Goal: Navigation & Orientation: Find specific page/section

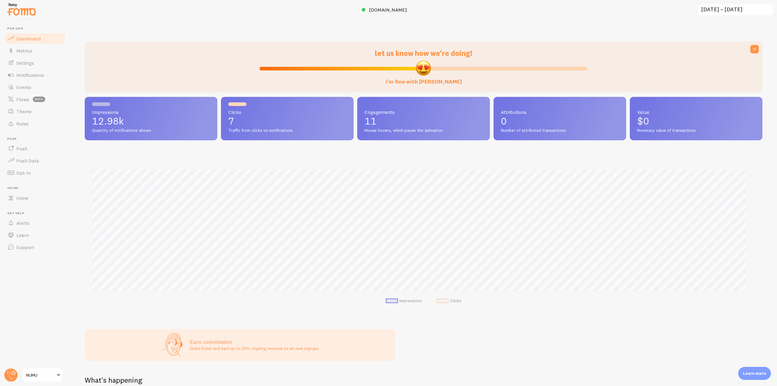
scroll to position [303369, 302855]
click at [10, 373] on icon at bounding box center [11, 374] width 5 height 13
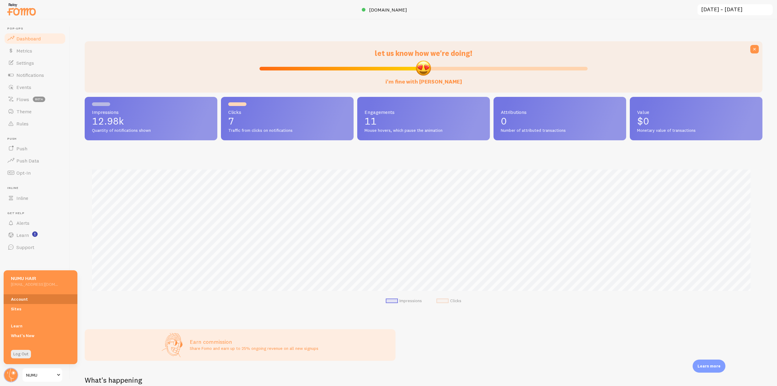
click at [25, 302] on link "Account" at bounding box center [41, 299] width 74 height 10
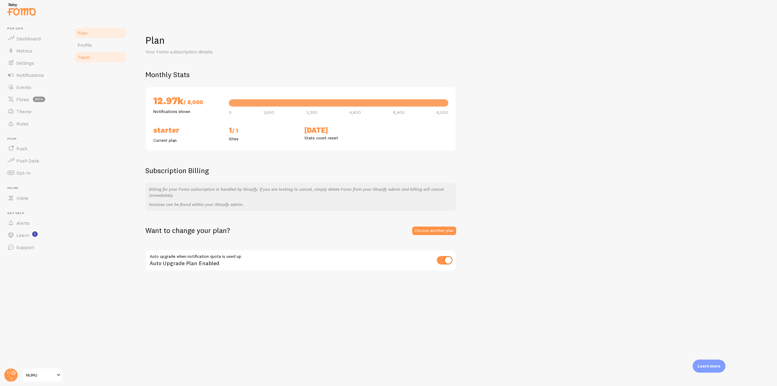
click at [89, 52] on link "Team" at bounding box center [100, 57] width 53 height 12
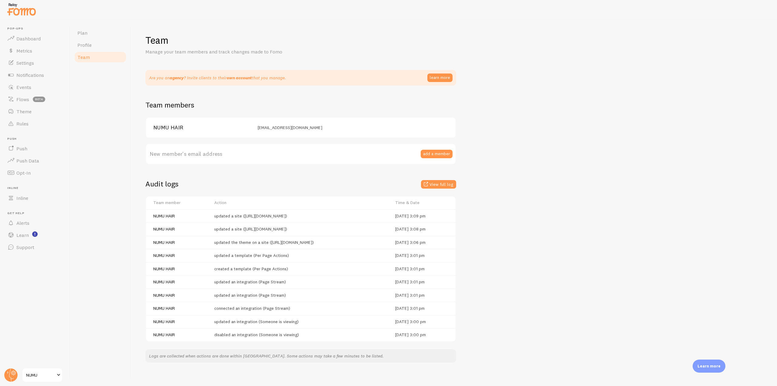
click at [89, 56] on span "Team" at bounding box center [83, 57] width 12 height 6
click at [93, 44] on link "Profile" at bounding box center [100, 45] width 53 height 12
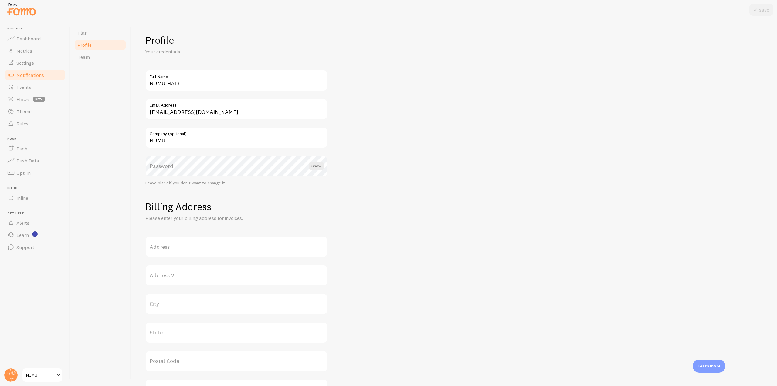
click at [27, 74] on span "Notifications" at bounding box center [30, 75] width 28 height 6
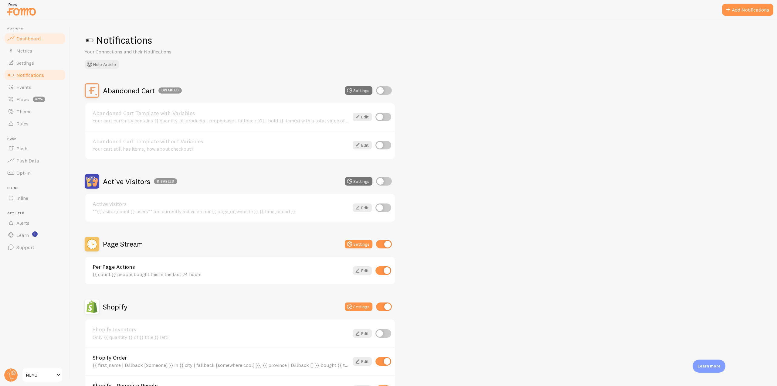
click at [36, 39] on span "Dashboard" at bounding box center [28, 39] width 24 height 6
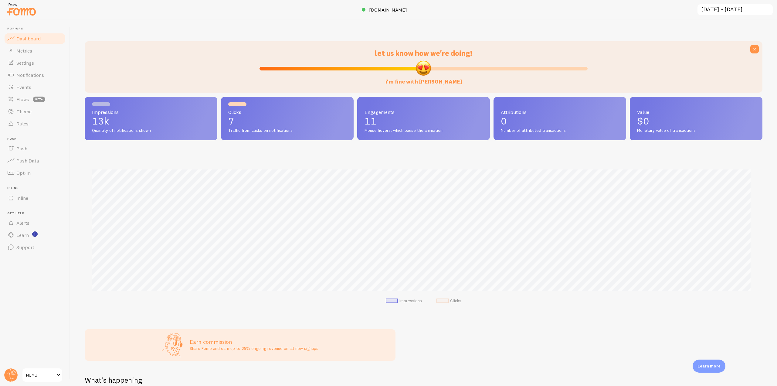
scroll to position [159, 673]
